Goal: Check status: Check status

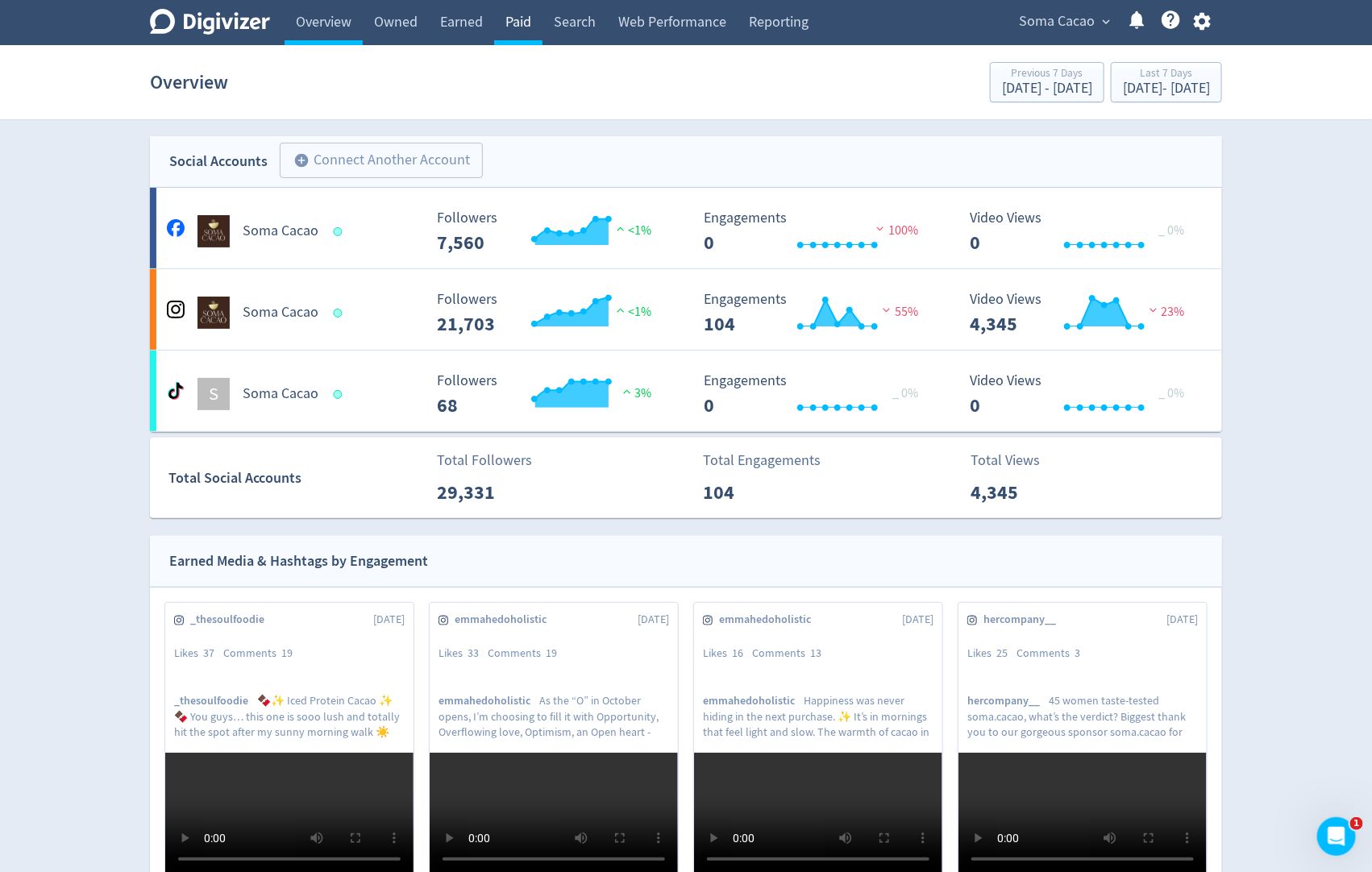
click at [503, 21] on link "Paid" at bounding box center [518, 23] width 48 height 45
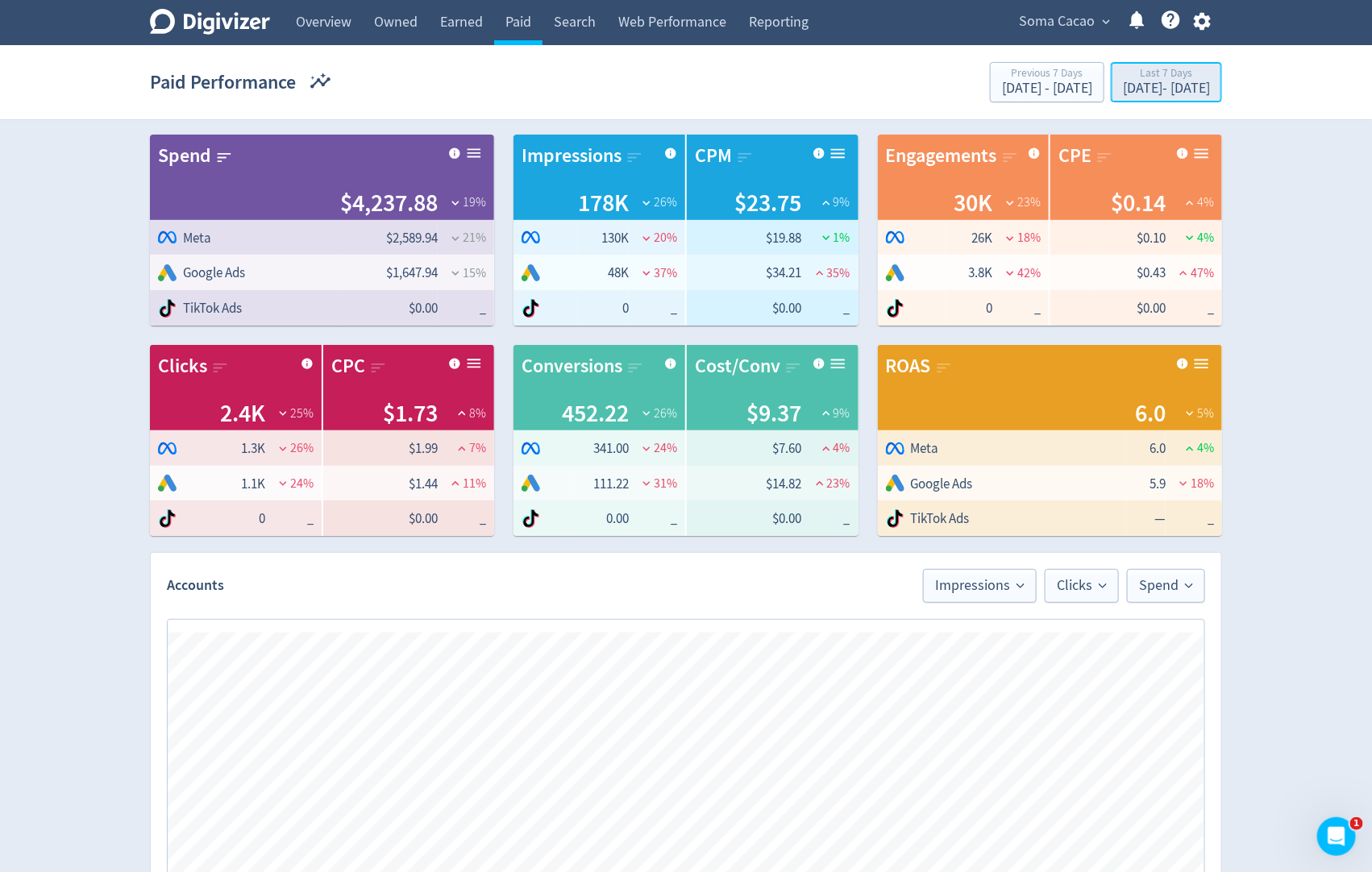
click at [1203, 90] on div "[DATE] - [DATE]" at bounding box center [1166, 88] width 87 height 15
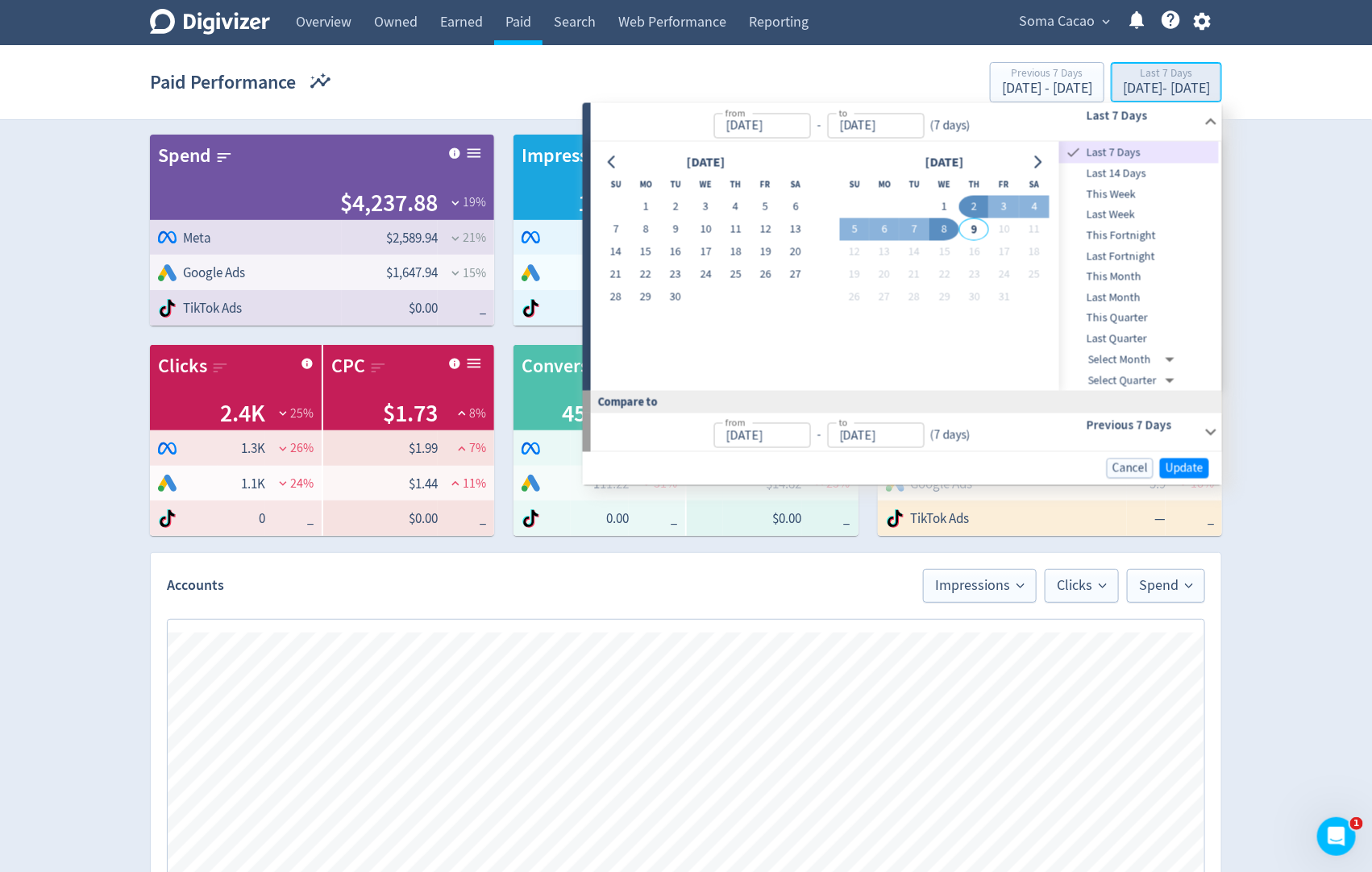
type input "[DATE]"
click at [947, 201] on button "1" at bounding box center [944, 207] width 29 height 23
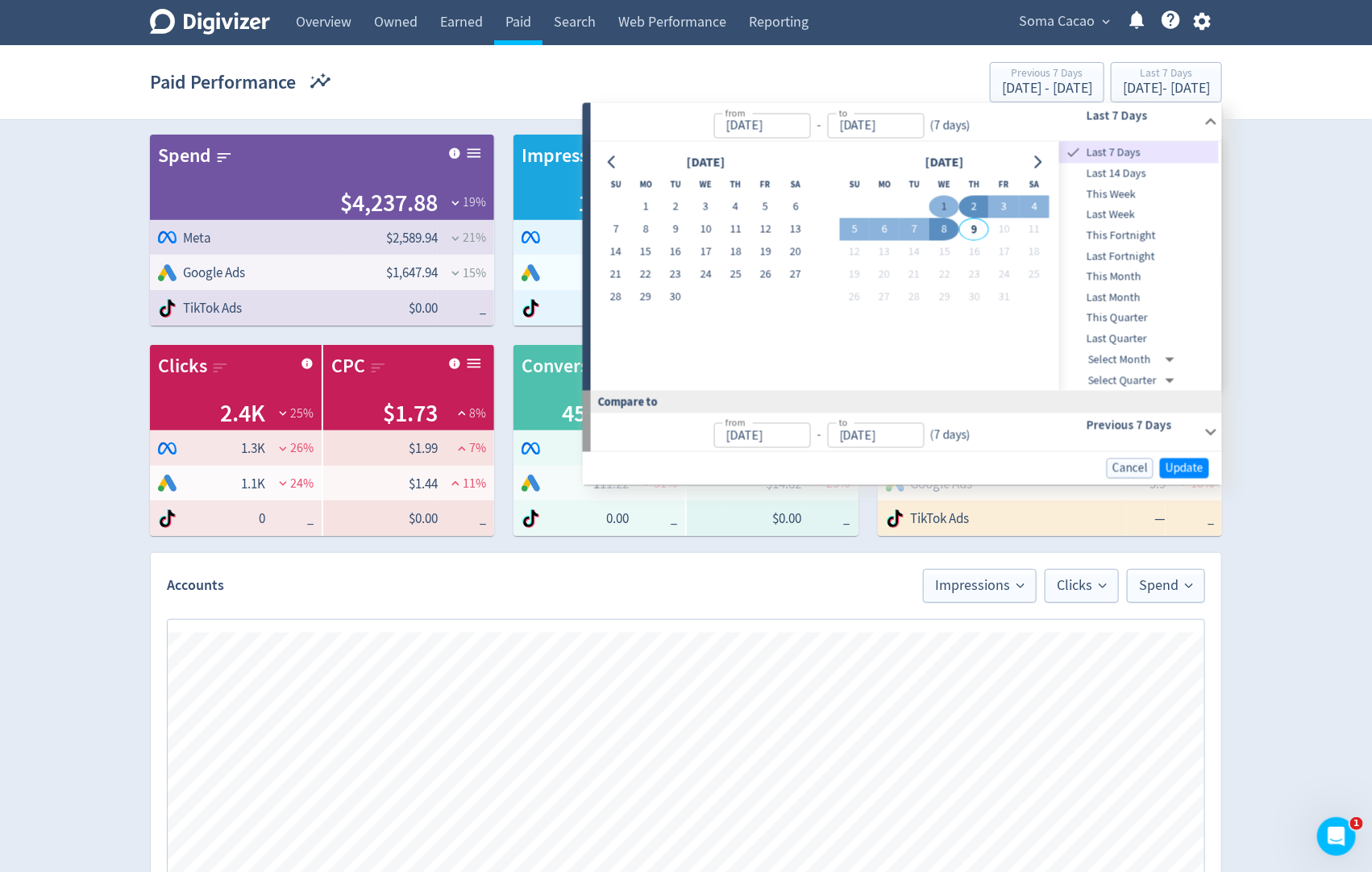
type input "[DATE]"
click at [947, 219] on button "8" at bounding box center [944, 230] width 29 height 23
type input "[DATE]"
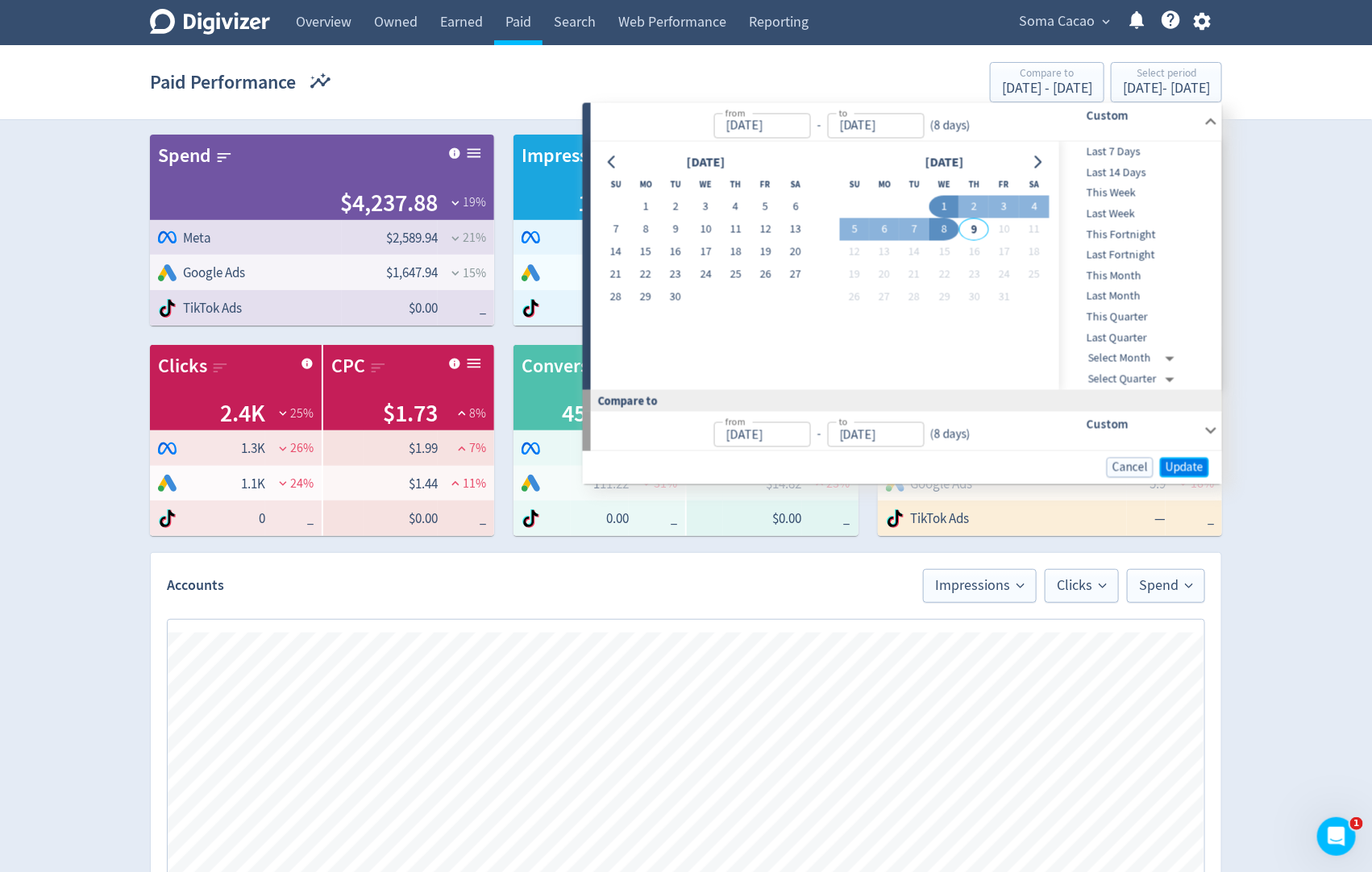
click at [1196, 465] on span "Update" at bounding box center [1185, 467] width 38 height 12
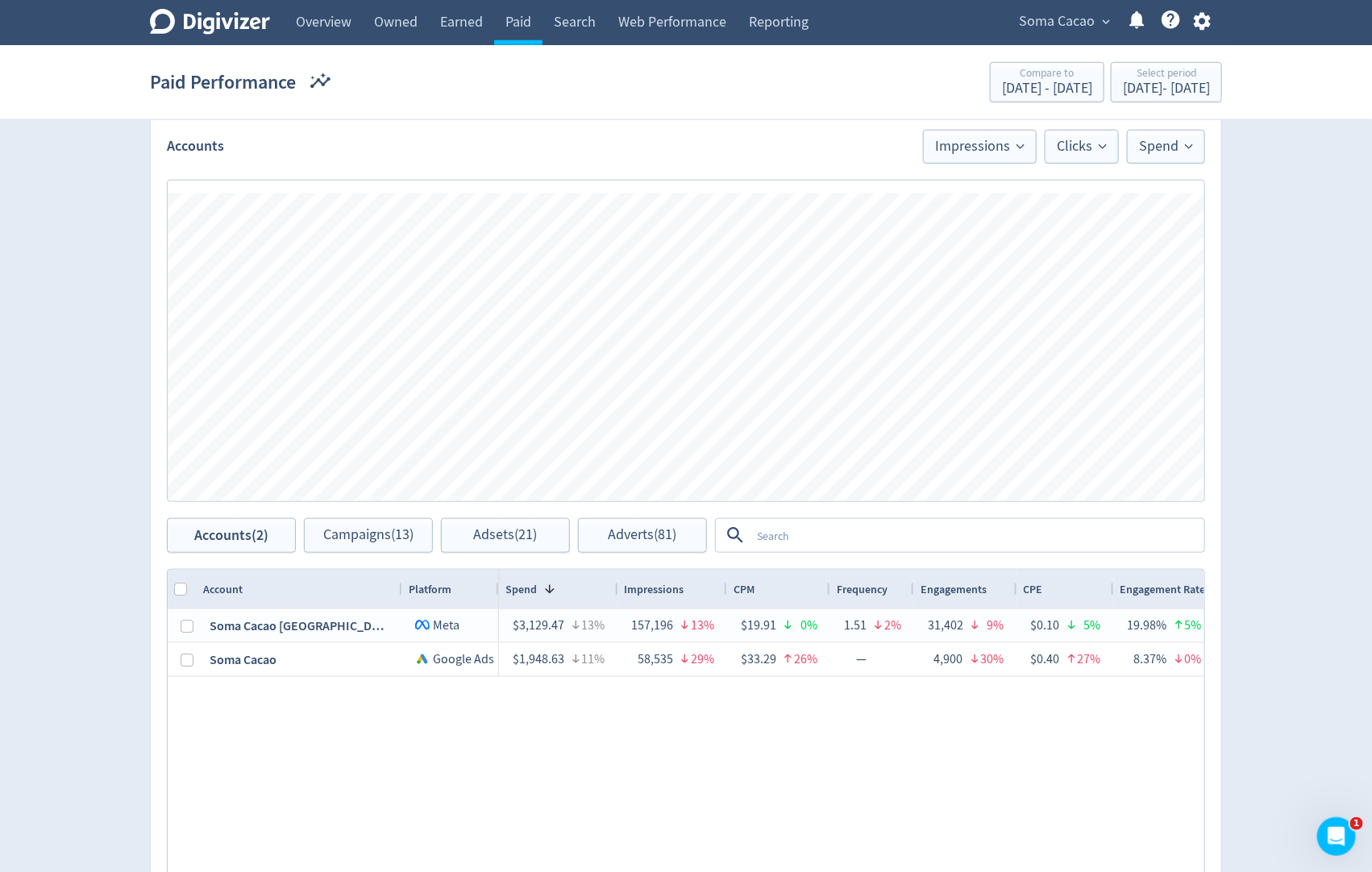
scroll to position [440, 0]
click at [867, 532] on textarea at bounding box center [976, 535] width 452 height 29
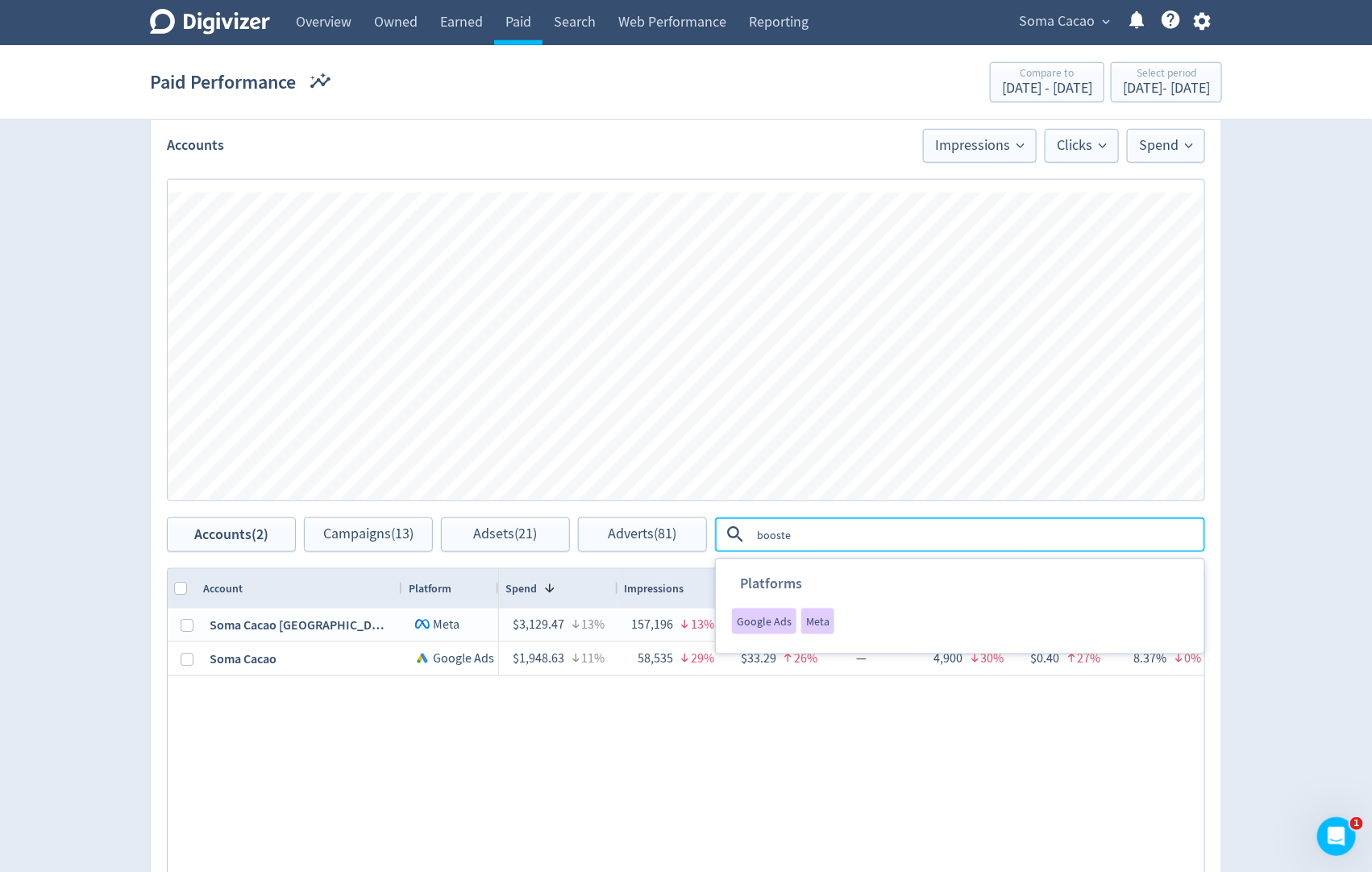
type textarea "boosted"
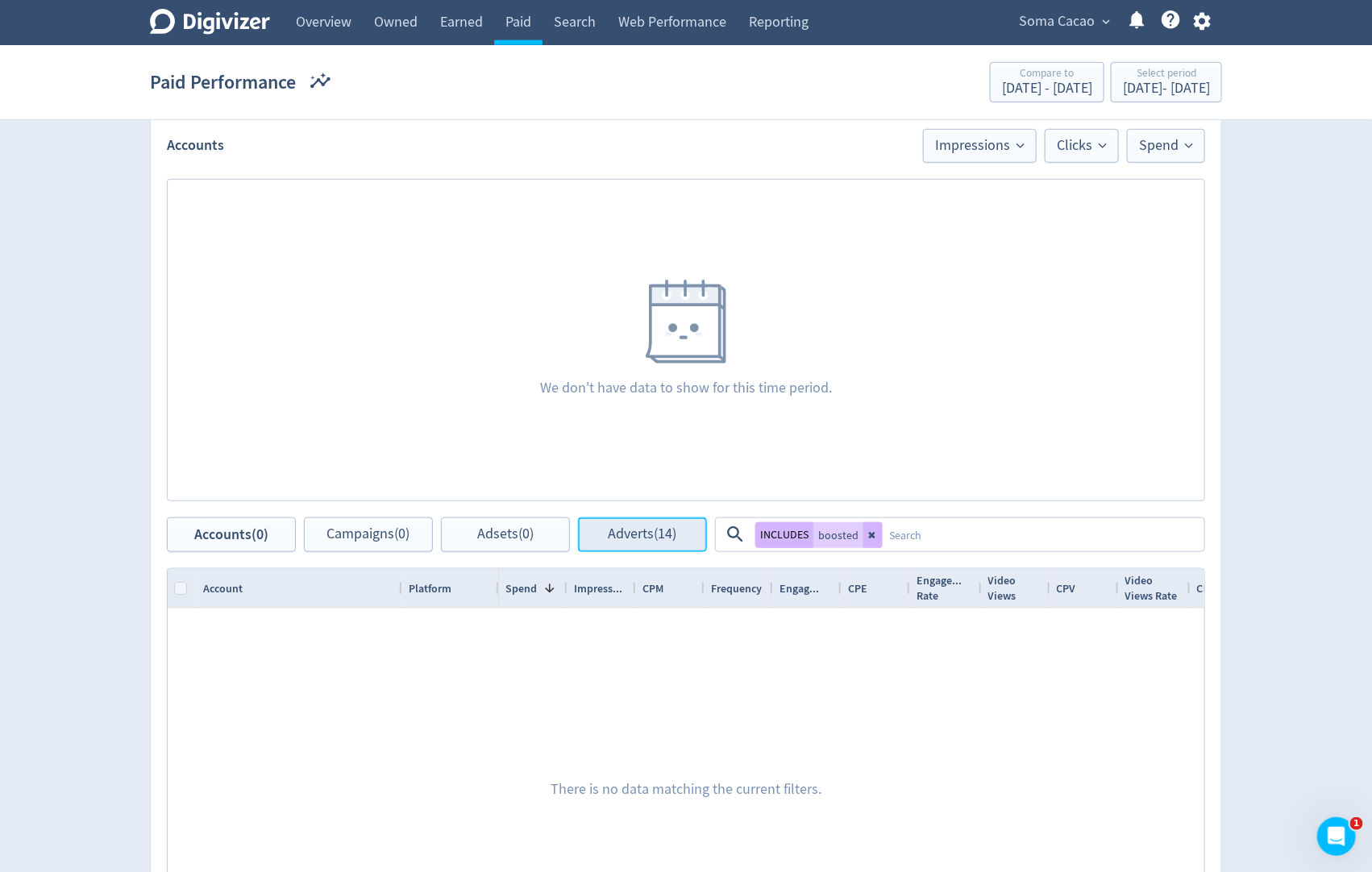
click at [673, 533] on span "Adverts (14)" at bounding box center [643, 536] width 69 height 16
